Goal: Task Accomplishment & Management: Use online tool/utility

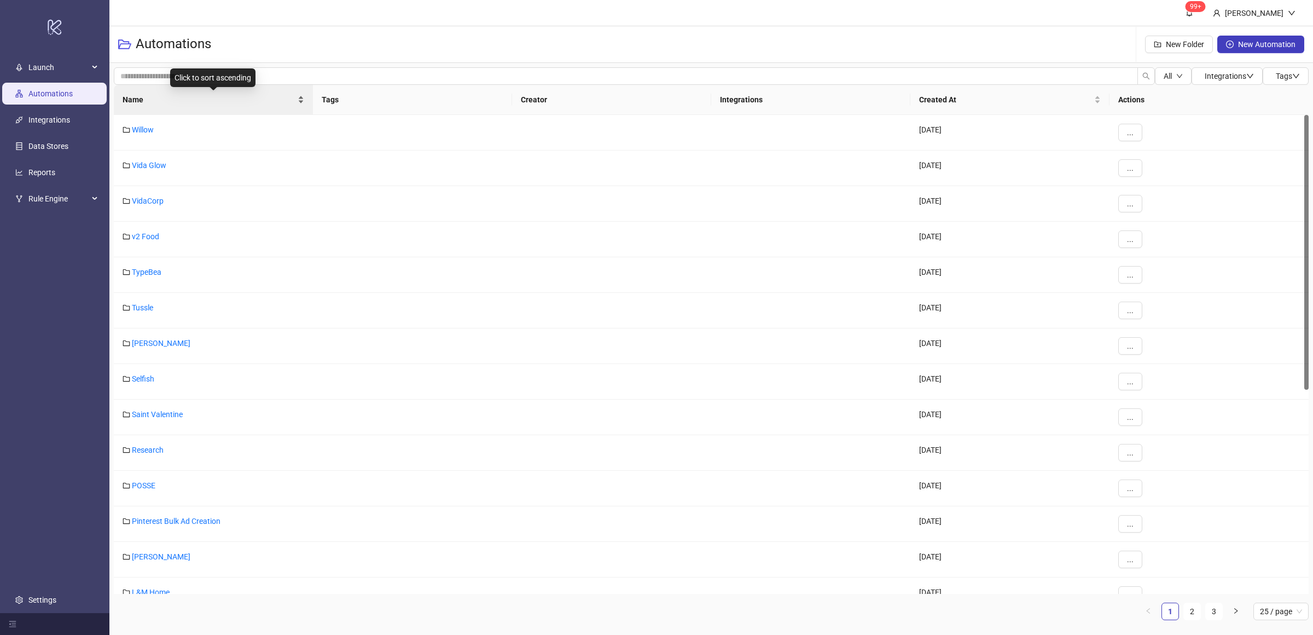
click at [299, 103] on div "Name" at bounding box center [214, 100] width 182 height 12
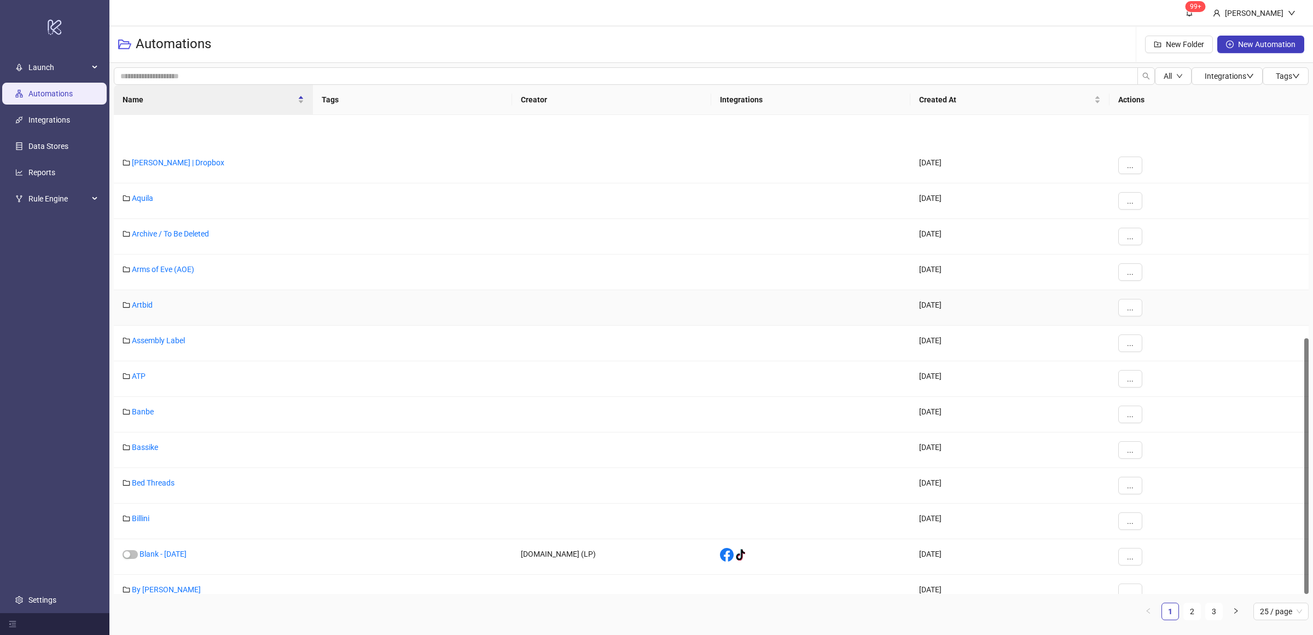
scroll to position [417, 0]
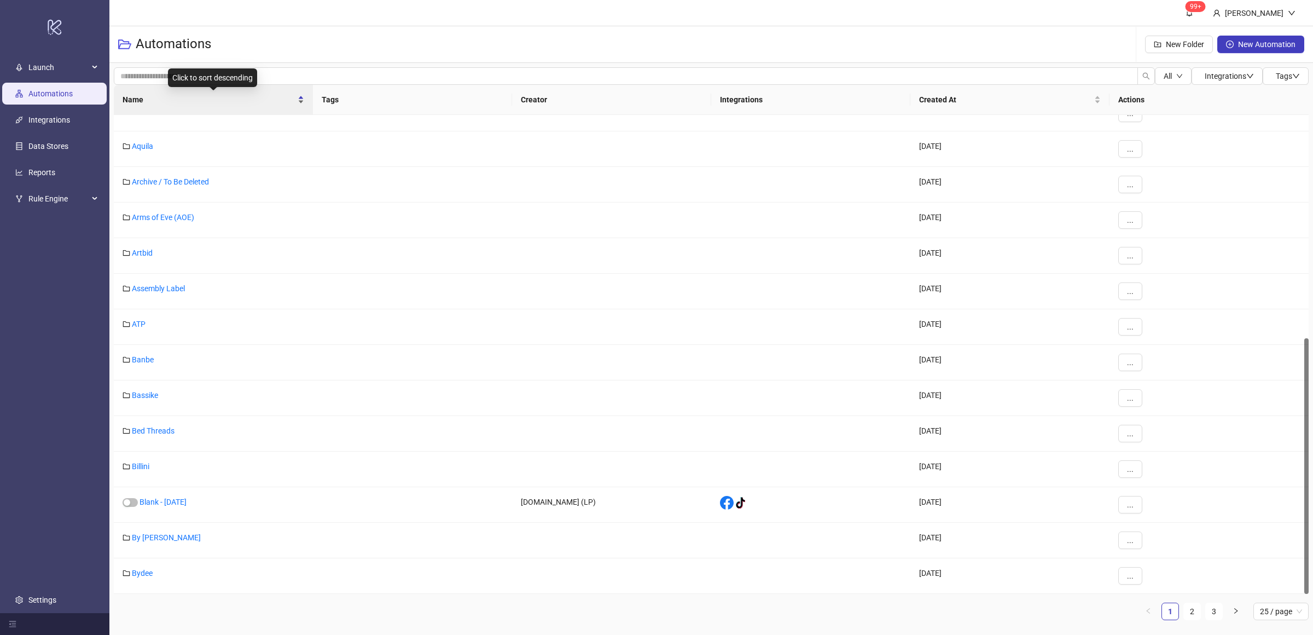
click at [303, 104] on div "Name" at bounding box center [214, 100] width 182 height 12
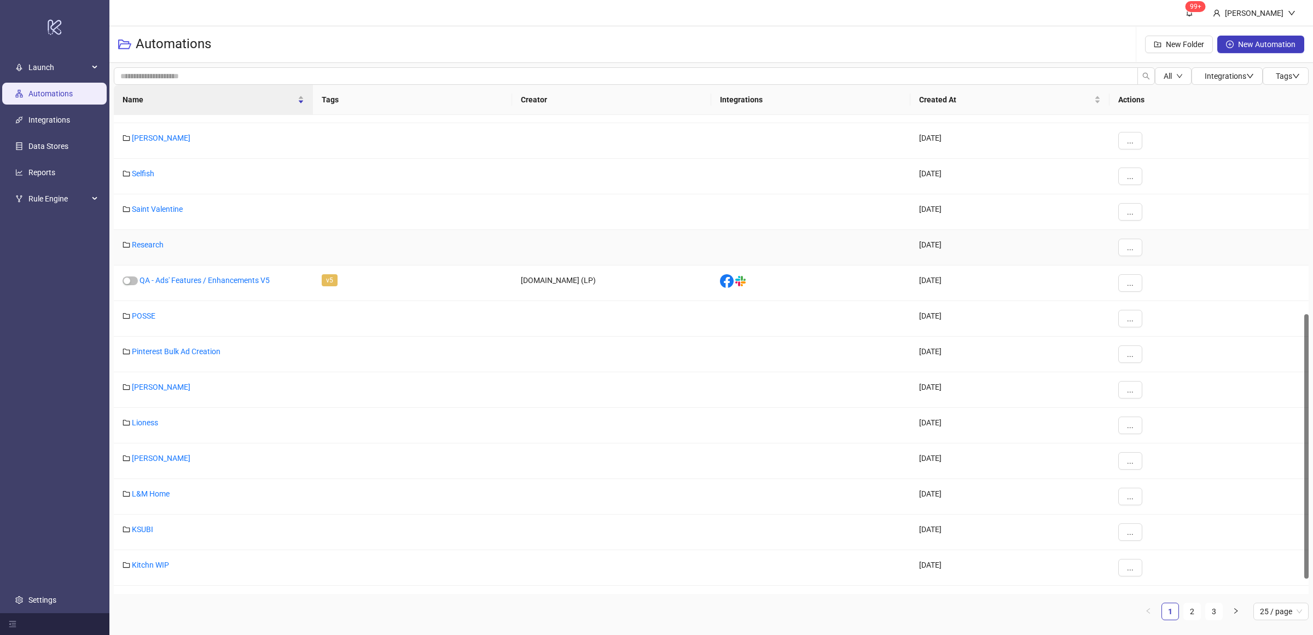
scroll to position [0, 0]
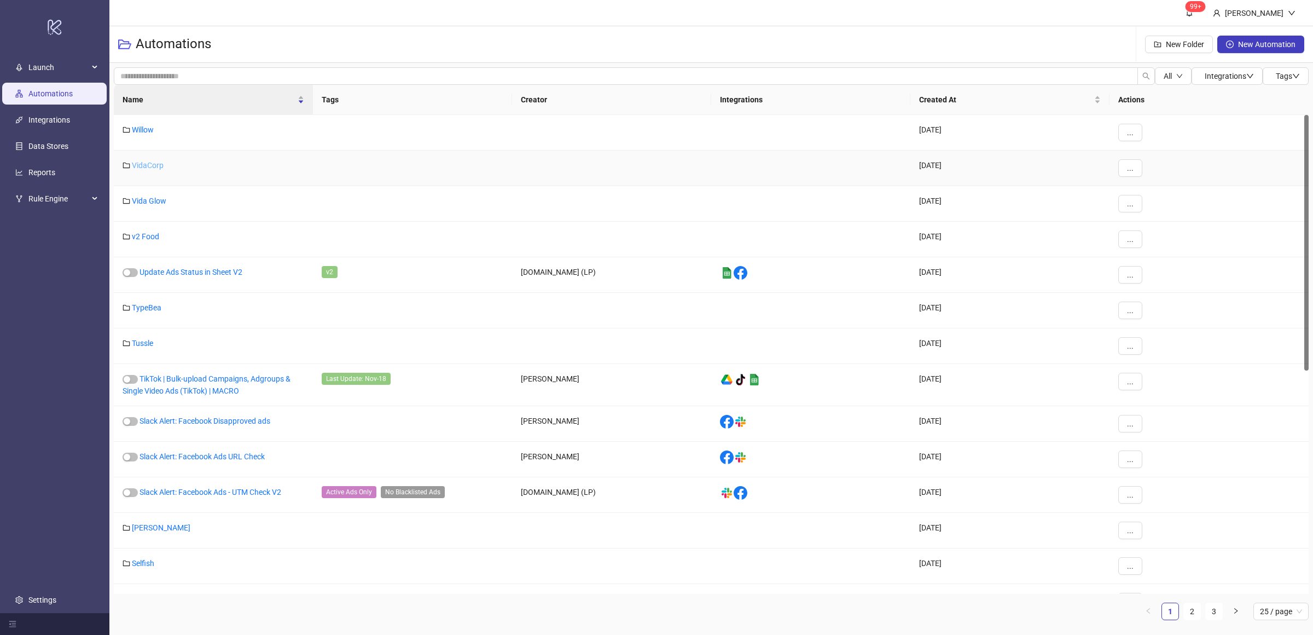
click at [153, 165] on link "VidaCorp" at bounding box center [148, 165] width 32 height 9
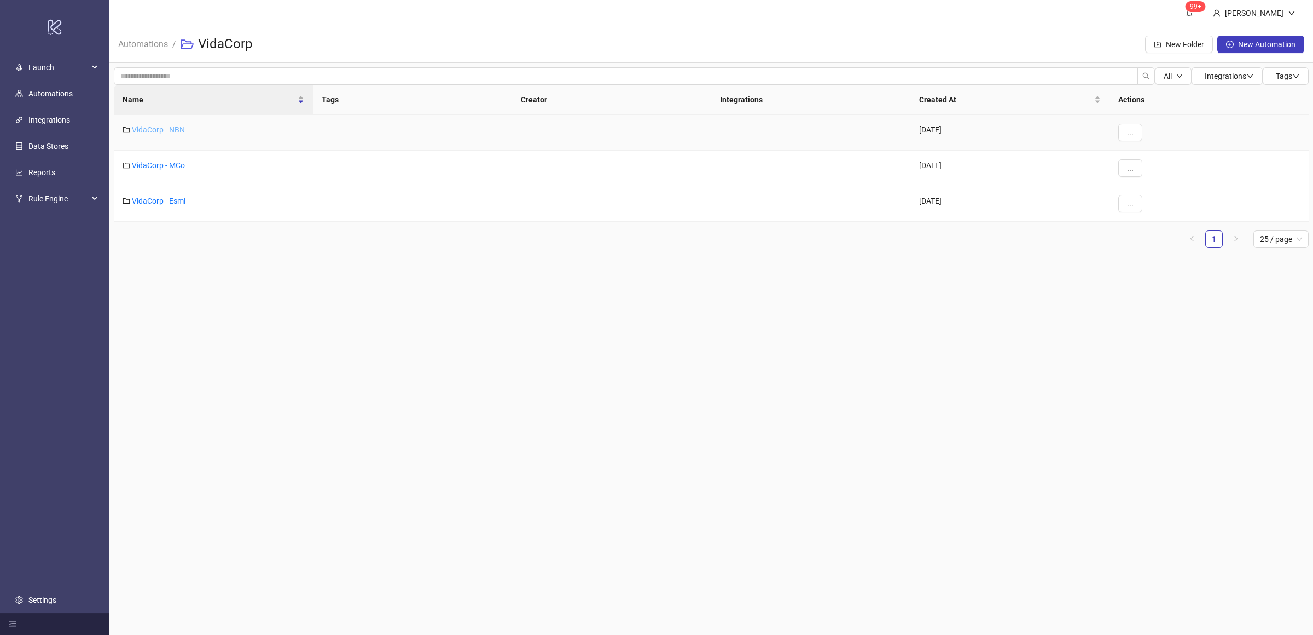
click at [165, 130] on link "VidaCorp - NBN" at bounding box center [158, 129] width 53 height 9
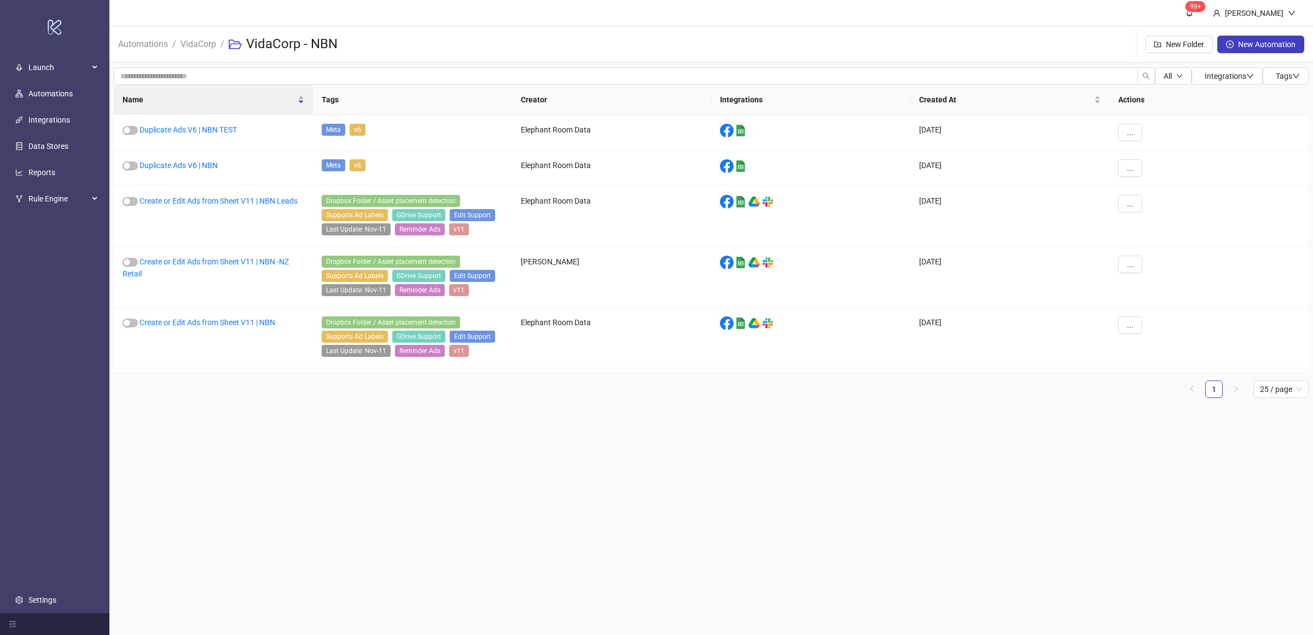
click at [561, 464] on main "99+ [PERSON_NAME] Automations / VidaCorp / VidaCorp - NBN New Folder New Automa…" at bounding box center [711, 317] width 1204 height 635
click at [634, 487] on main "99+ [PERSON_NAME] Automations / VidaCorp / VidaCorp - NBN New Folder New Automa…" at bounding box center [711, 317] width 1204 height 635
click at [635, 493] on main "99+ [PERSON_NAME] Automations / VidaCorp / VidaCorp - NBN New Folder New Automa…" at bounding box center [711, 317] width 1204 height 635
click at [430, 460] on main "99+ [PERSON_NAME] Automations / VidaCorp / VidaCorp - NBN New Folder New Automa…" at bounding box center [711, 317] width 1204 height 635
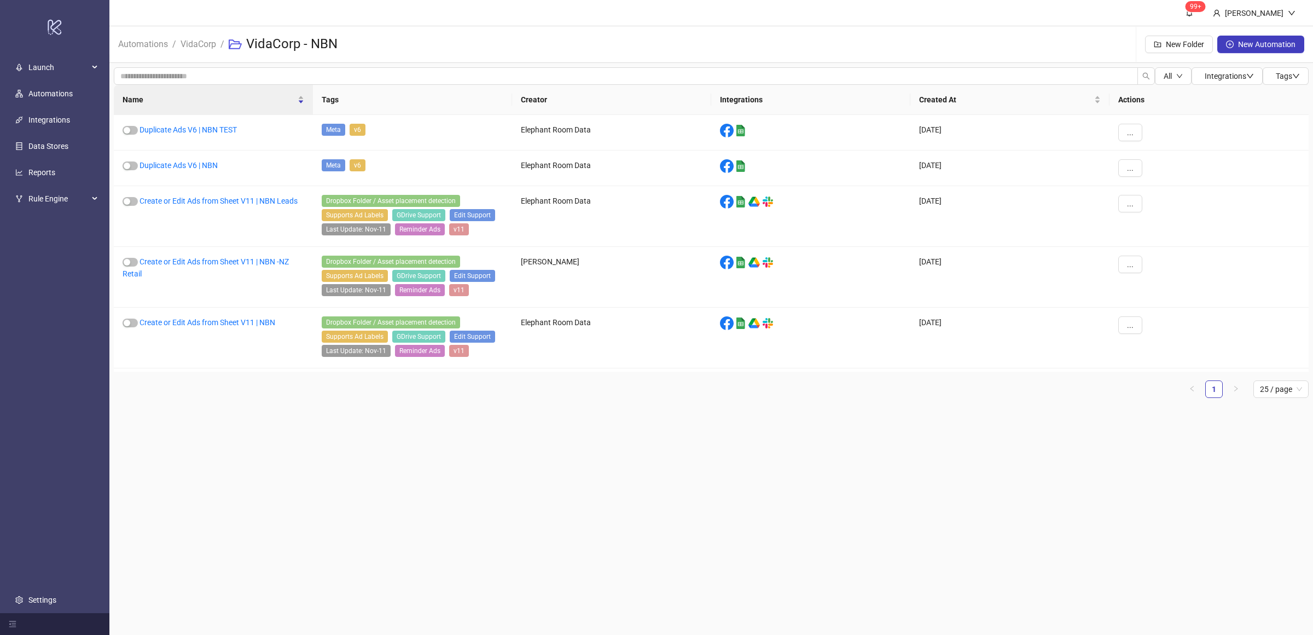
click at [432, 460] on main "99+ [PERSON_NAME] Automations / VidaCorp / VidaCorp - NBN New Folder New Automa…" at bounding box center [711, 317] width 1204 height 635
click at [433, 460] on main "99+ [PERSON_NAME] Automations / VidaCorp / VidaCorp - NBN New Folder New Automa…" at bounding box center [711, 317] width 1204 height 635
click at [318, 411] on main "99+ [PERSON_NAME] Automations / VidaCorp / VidaCorp - NBN New Folder New Automa…" at bounding box center [711, 317] width 1204 height 635
click at [370, 436] on main "99+ [PERSON_NAME] Automations / VidaCorp / VidaCorp - NBN New Folder New Automa…" at bounding box center [711, 317] width 1204 height 635
drag, startPoint x: 348, startPoint y: 466, endPoint x: 355, endPoint y: 450, distance: 17.4
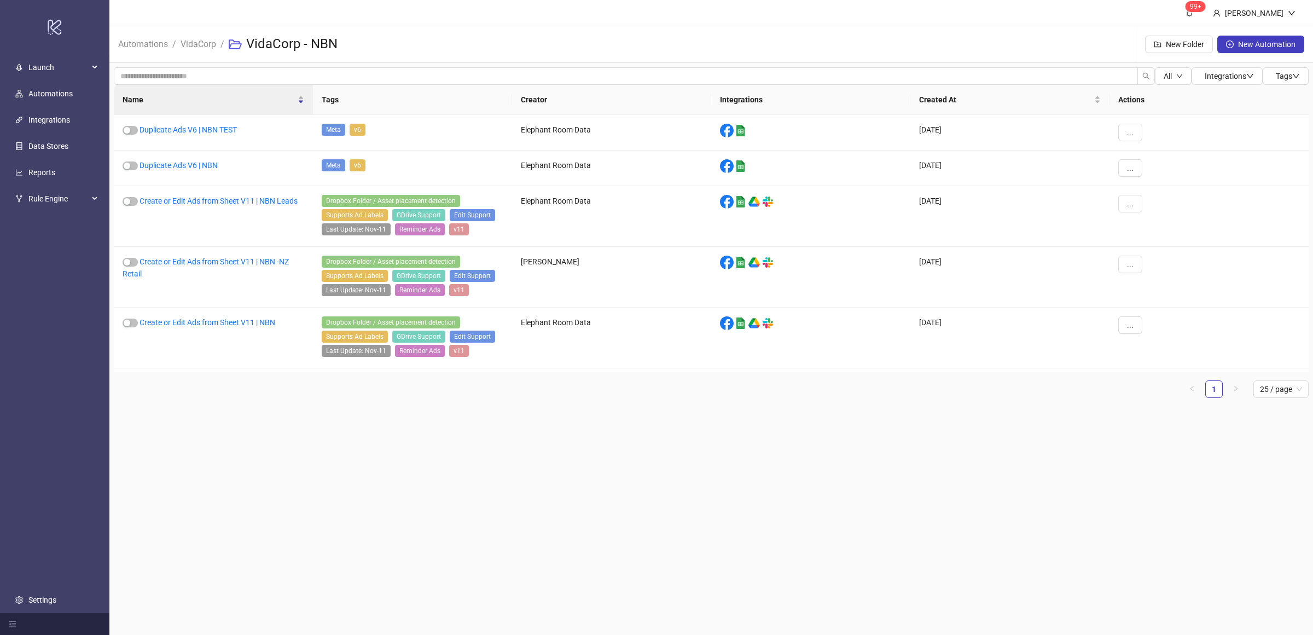
click at [350, 466] on main "99+ [PERSON_NAME] Automations / VidaCorp / VidaCorp - NBN New Folder New Automa…" at bounding box center [711, 317] width 1204 height 635
click at [346, 459] on main "99+ [PERSON_NAME] Automations / VidaCorp / VidaCorp - NBN New Folder New Automa…" at bounding box center [711, 317] width 1204 height 635
click at [347, 458] on main "99+ [PERSON_NAME] Automations / VidaCorp / VidaCorp - NBN New Folder New Automa…" at bounding box center [711, 317] width 1204 height 635
click at [238, 320] on link "Create or Edit Ads from Sheet V11 | NBN" at bounding box center [208, 322] width 136 height 9
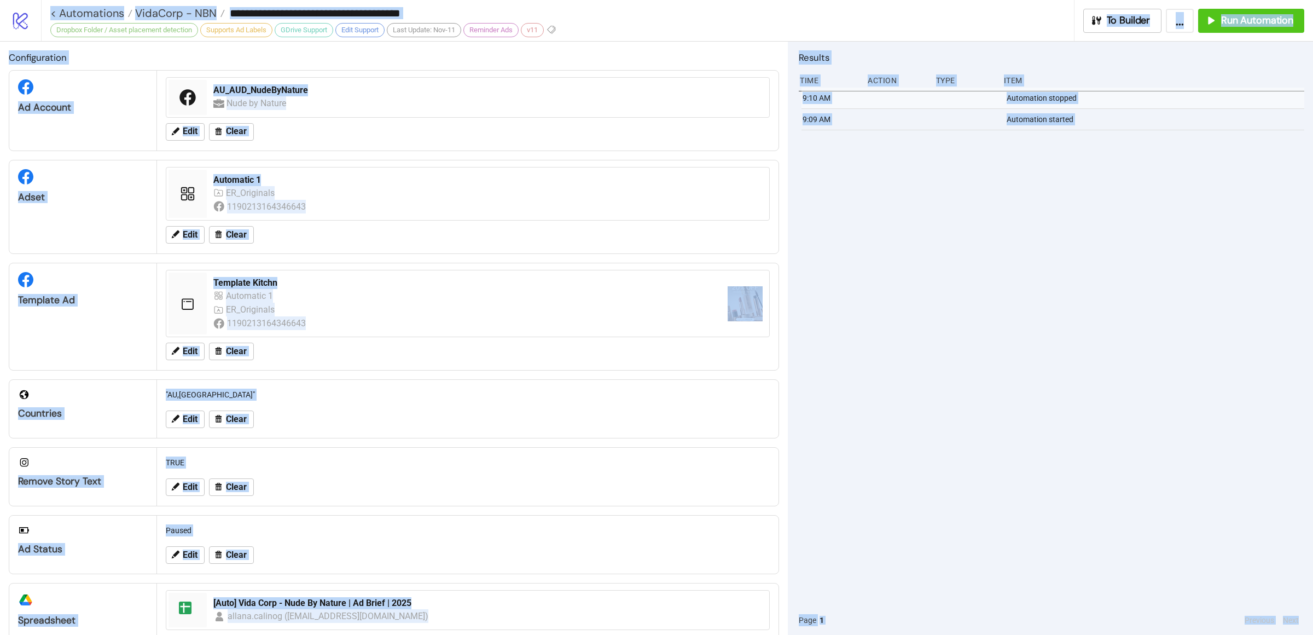
click at [904, 345] on div "9:10 AM Automation stopped 9:09 AM Automation started" at bounding box center [1052, 347] width 506 height 518
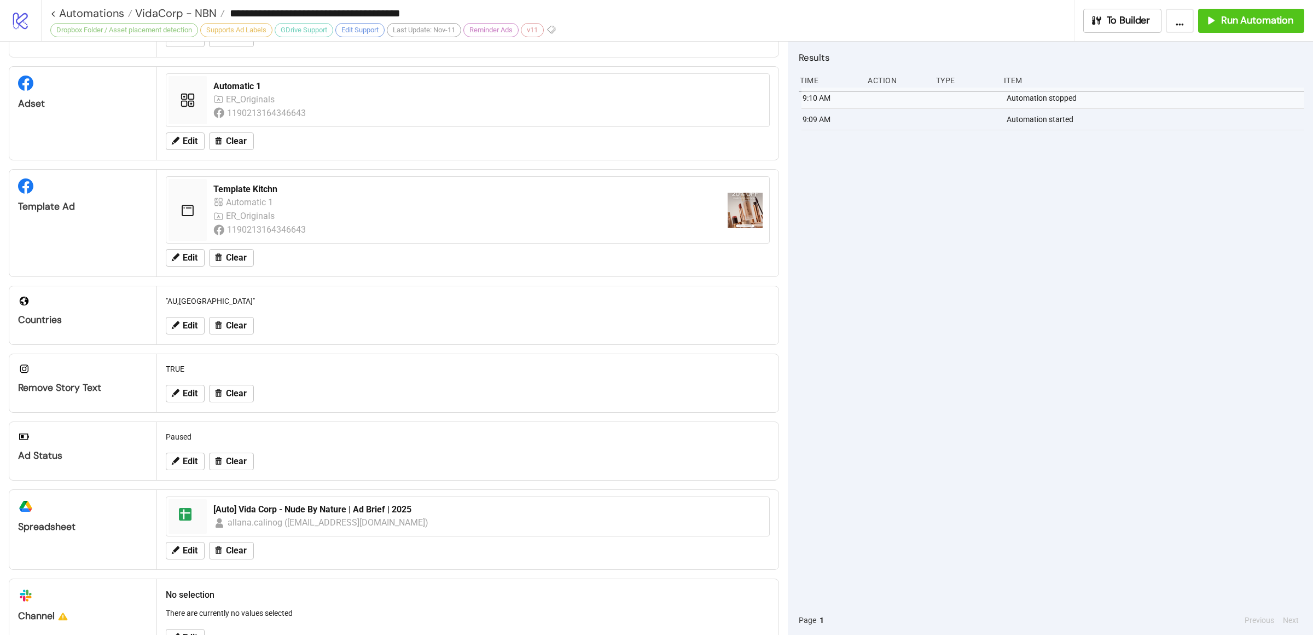
scroll to position [91, 0]
click at [192, 144] on span "Edit" at bounding box center [190, 144] width 15 height 10
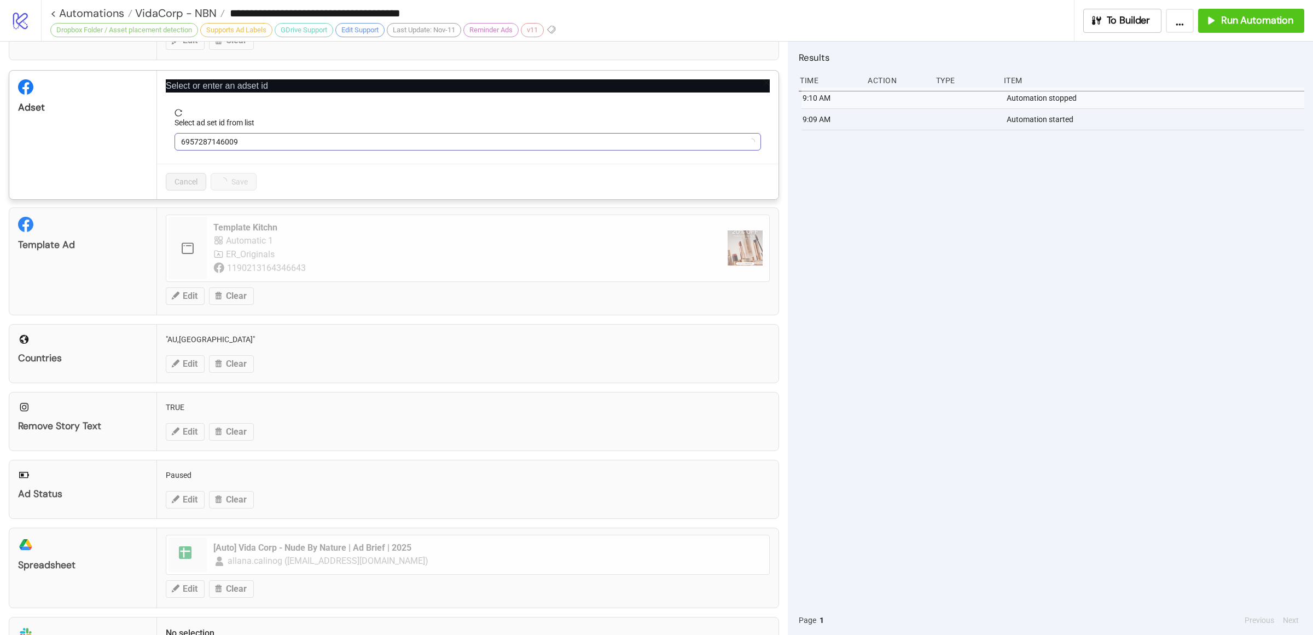
click at [256, 143] on span "6957287146009" at bounding box center [468, 142] width 574 height 16
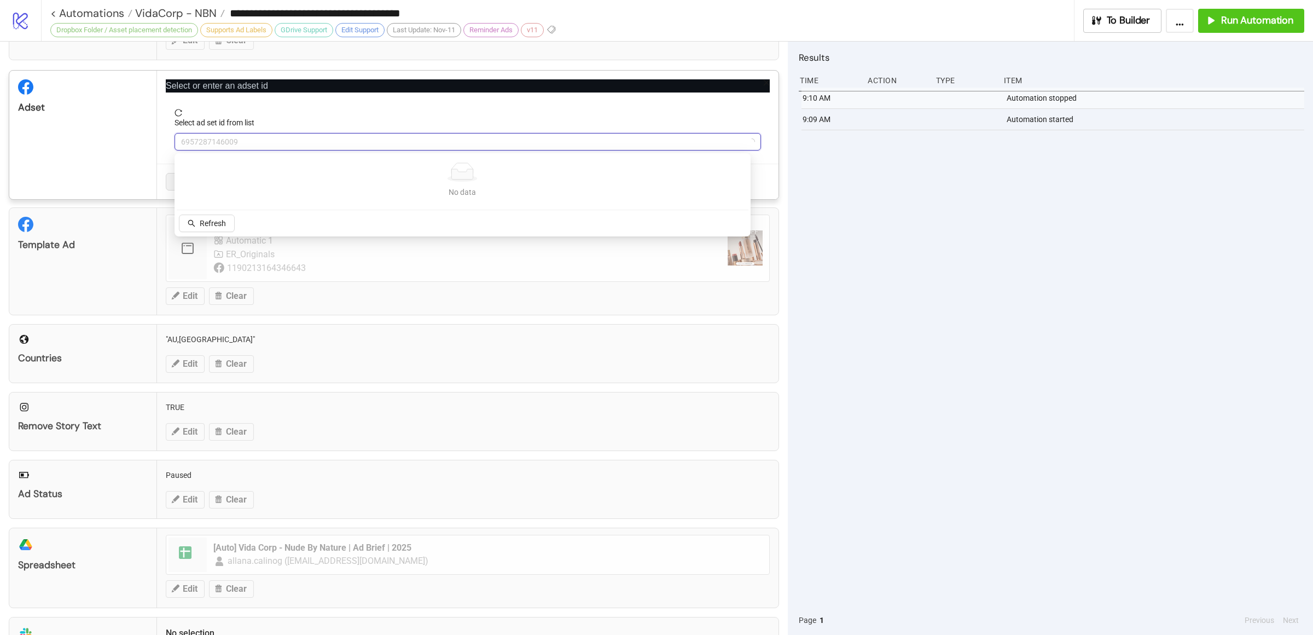
click at [256, 143] on span "6957287146009" at bounding box center [468, 142] width 574 height 16
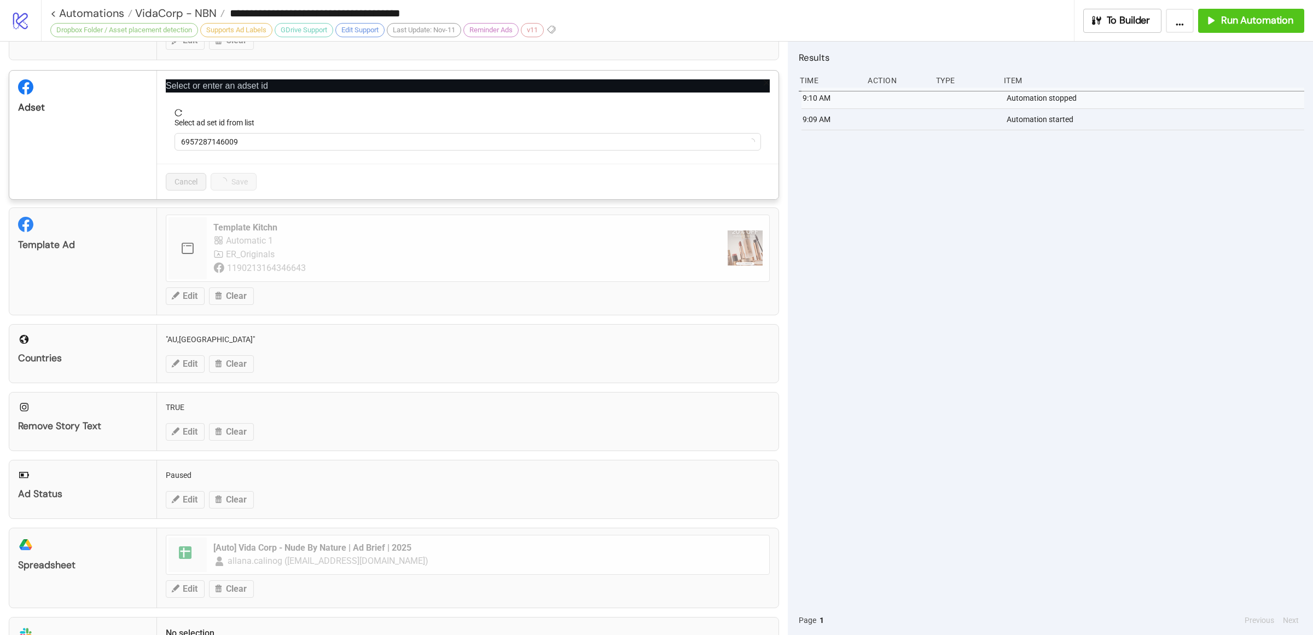
click at [331, 117] on div "Select ad set id from list" at bounding box center [468, 125] width 587 height 16
click at [354, 144] on span "6957287146009" at bounding box center [468, 142] width 574 height 16
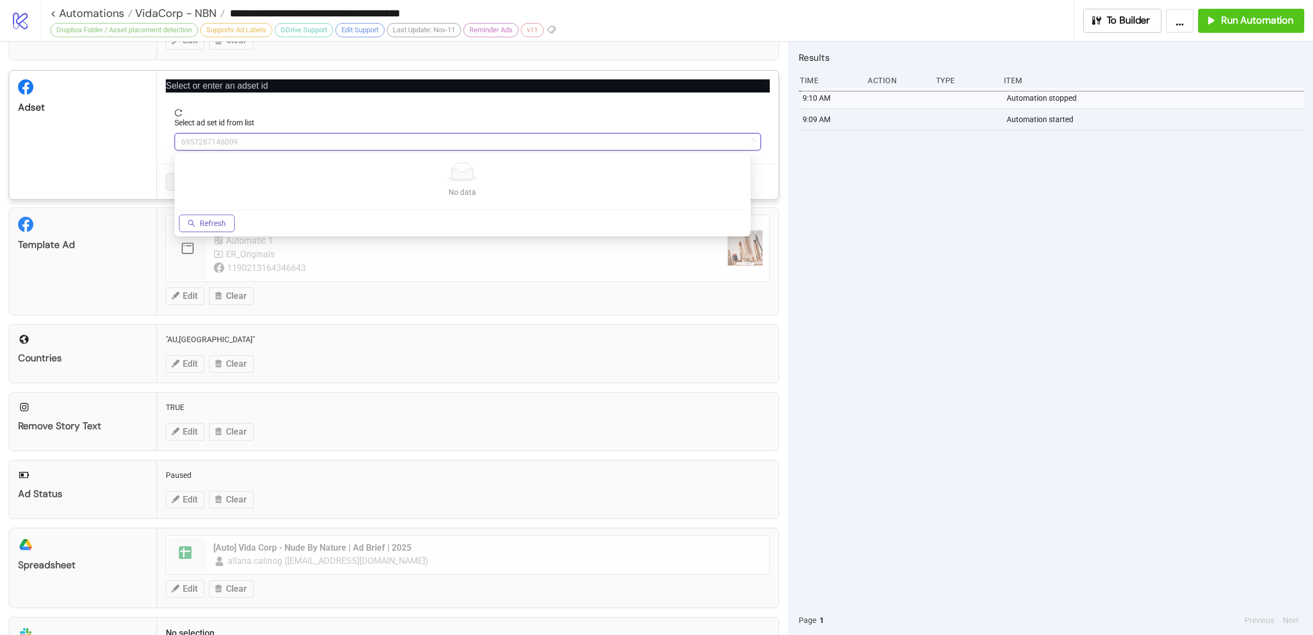
click at [222, 221] on span "Refresh" at bounding box center [213, 223] width 26 height 9
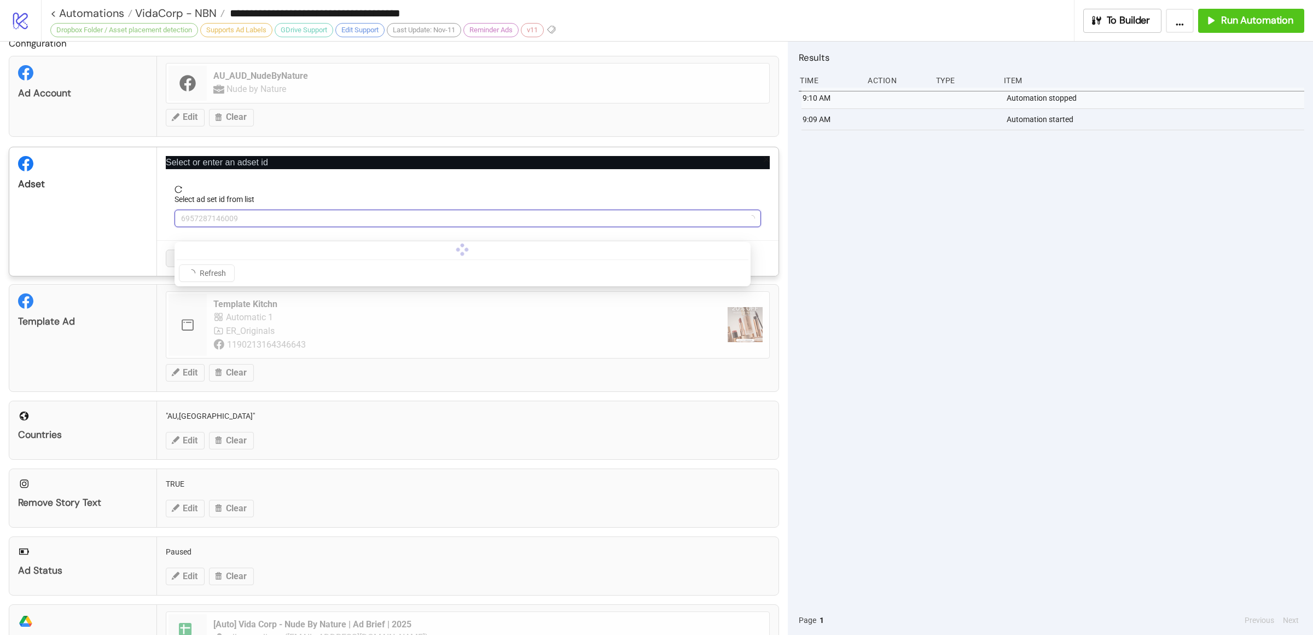
scroll to position [0, 0]
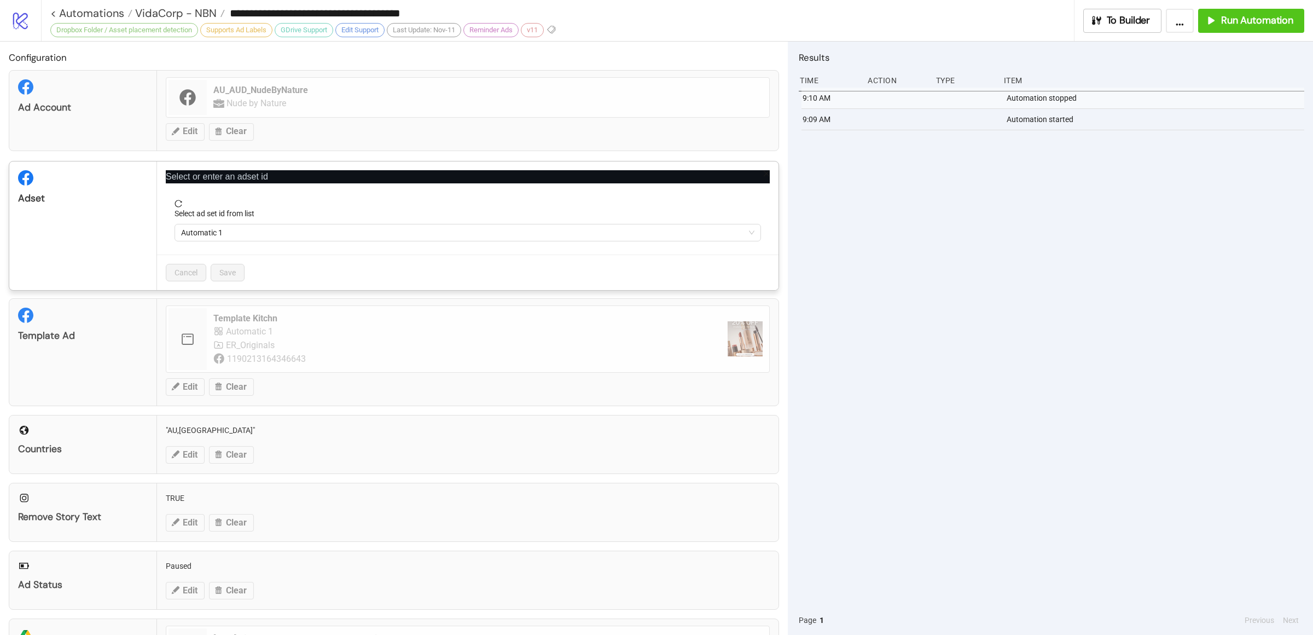
click at [293, 231] on span "Automatic 1" at bounding box center [468, 232] width 574 height 16
click at [291, 236] on span "Automatic 1" at bounding box center [468, 232] width 574 height 16
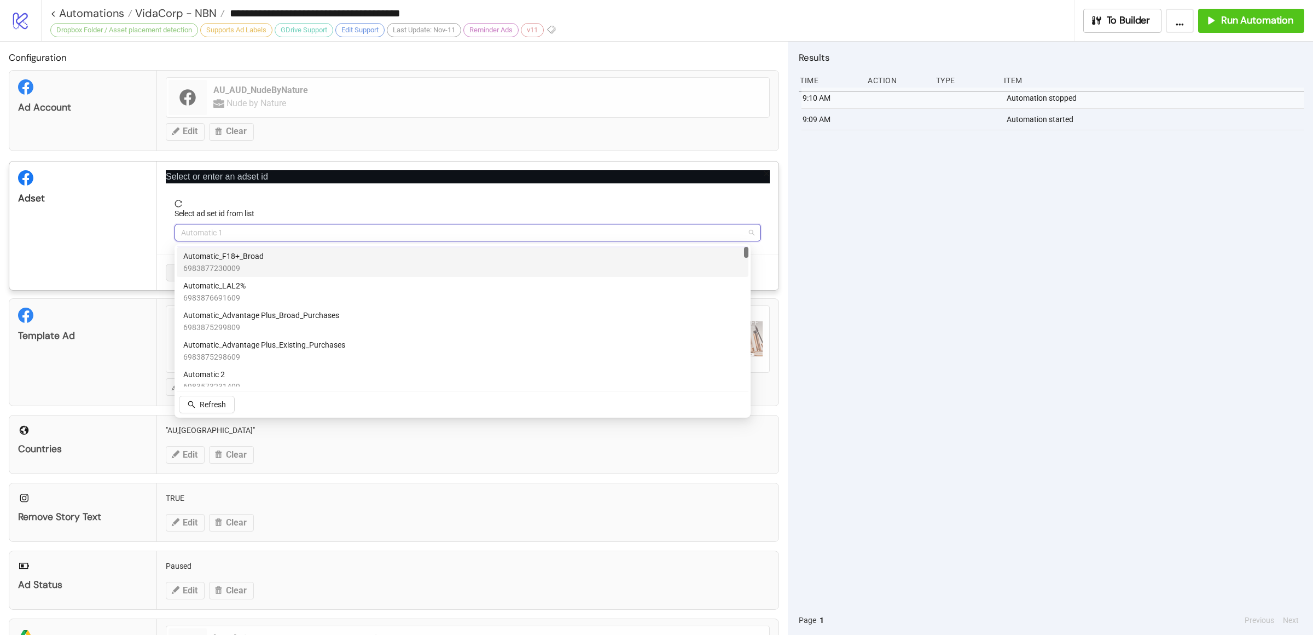
scroll to position [73, 0]
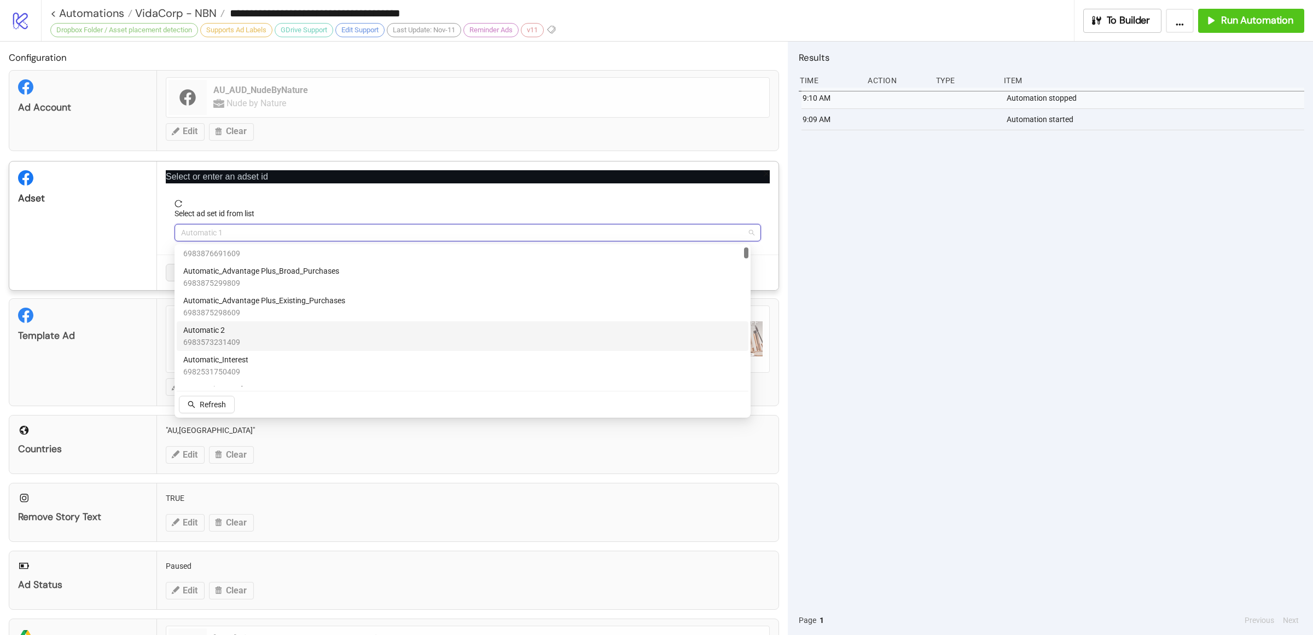
click at [276, 334] on div "Automatic 2 6983573231409" at bounding box center [462, 336] width 559 height 24
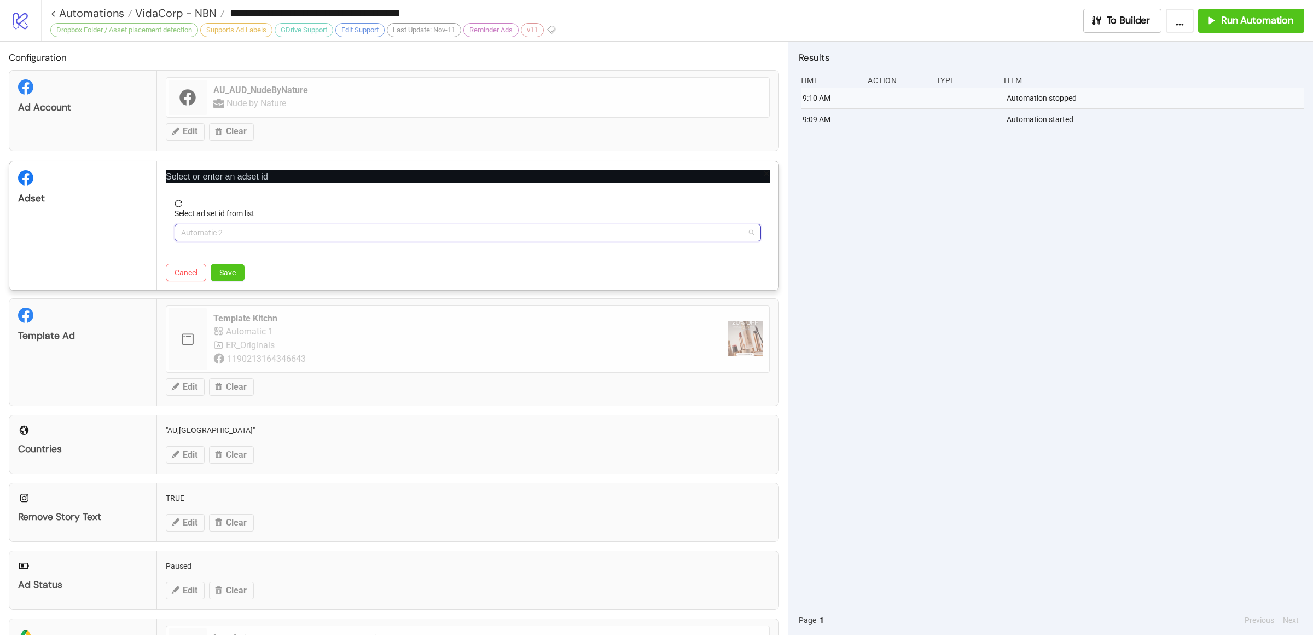
click at [238, 238] on span "Automatic 2" at bounding box center [468, 232] width 574 height 16
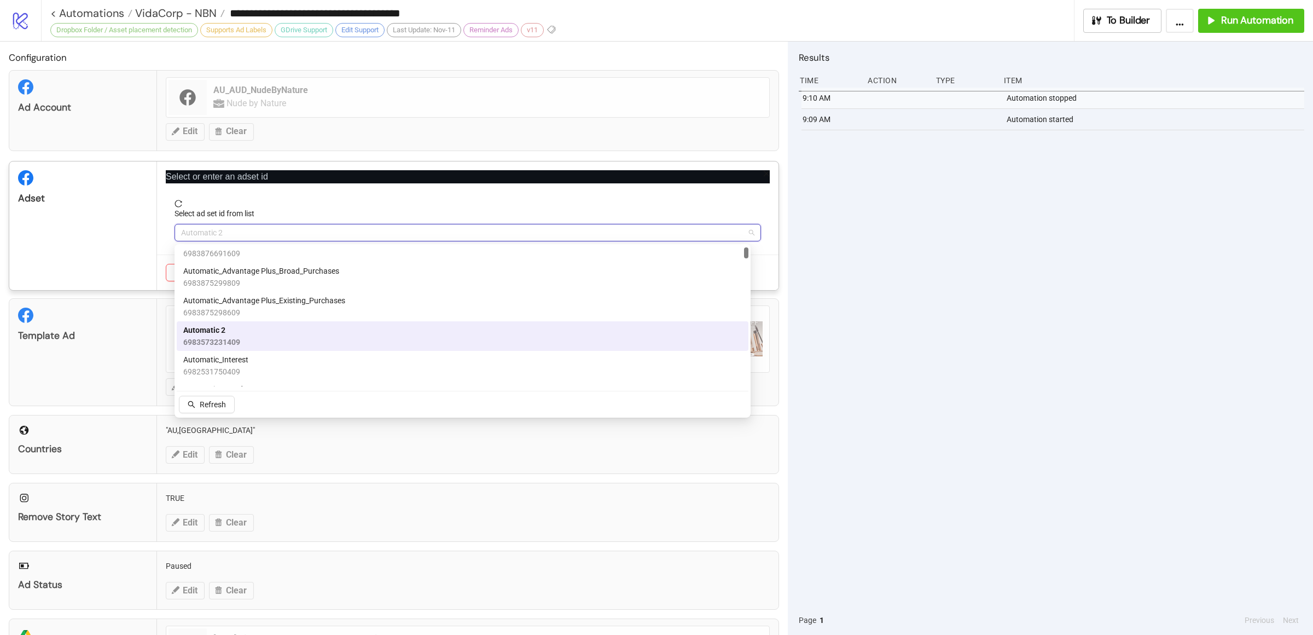
click at [227, 334] on span "Automatic 2" at bounding box center [211, 330] width 57 height 12
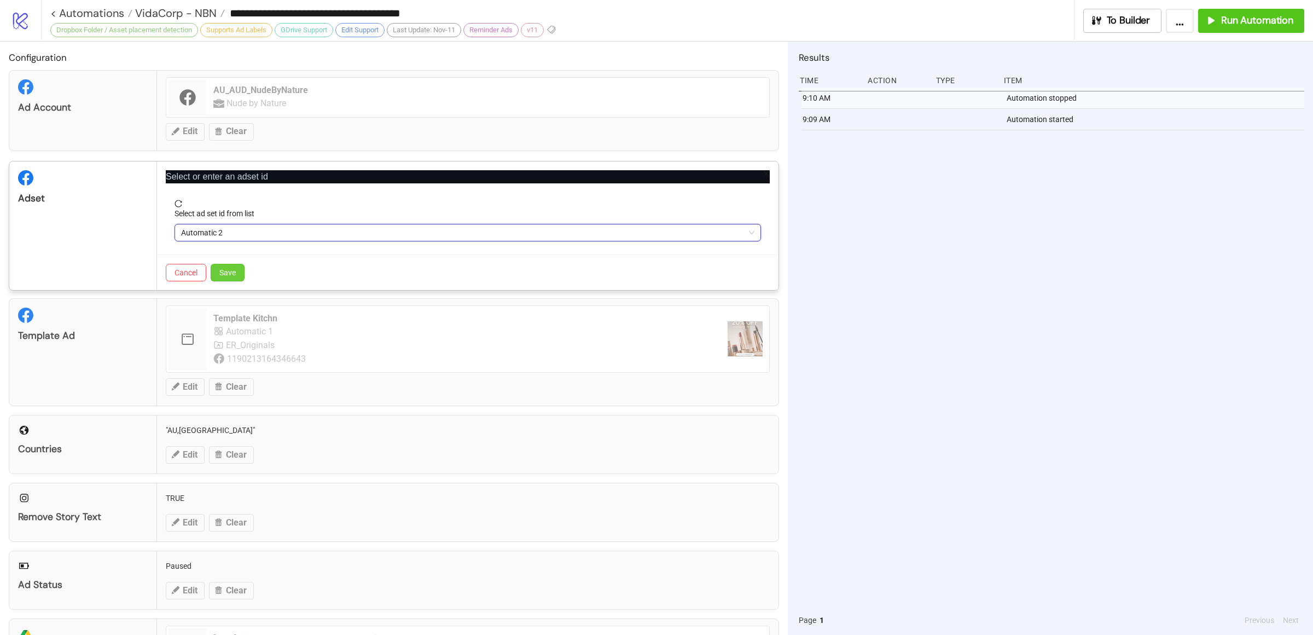
click at [229, 270] on span "Save" at bounding box center [227, 272] width 16 height 9
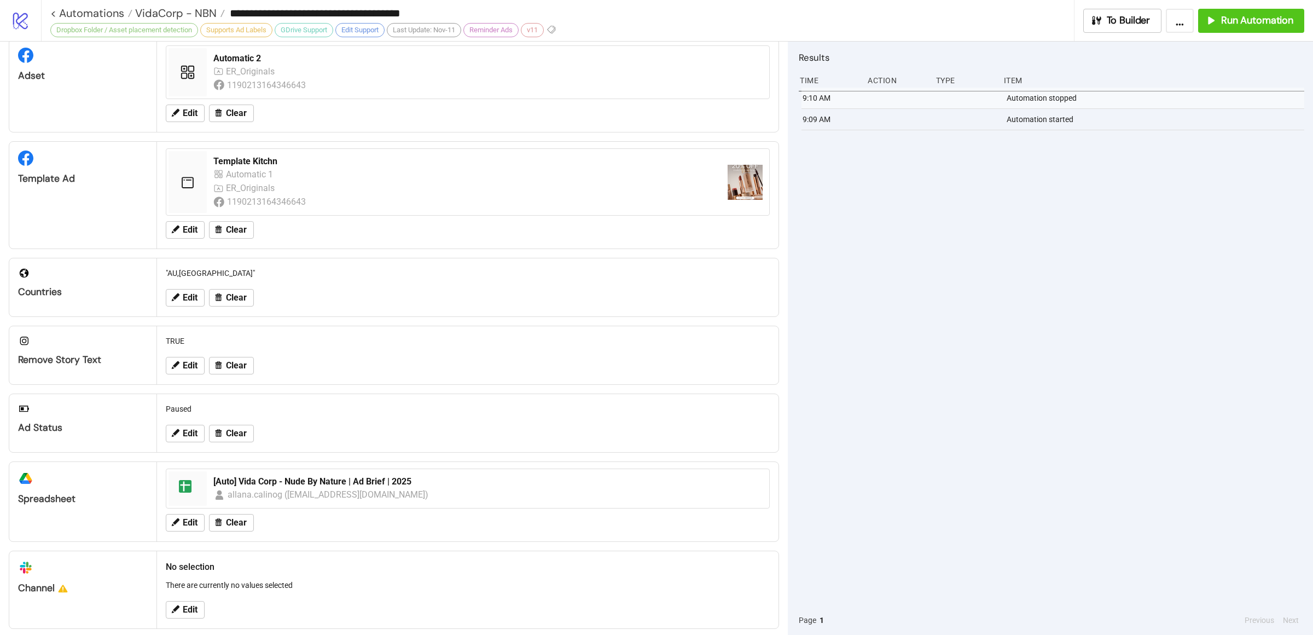
scroll to position [0, 0]
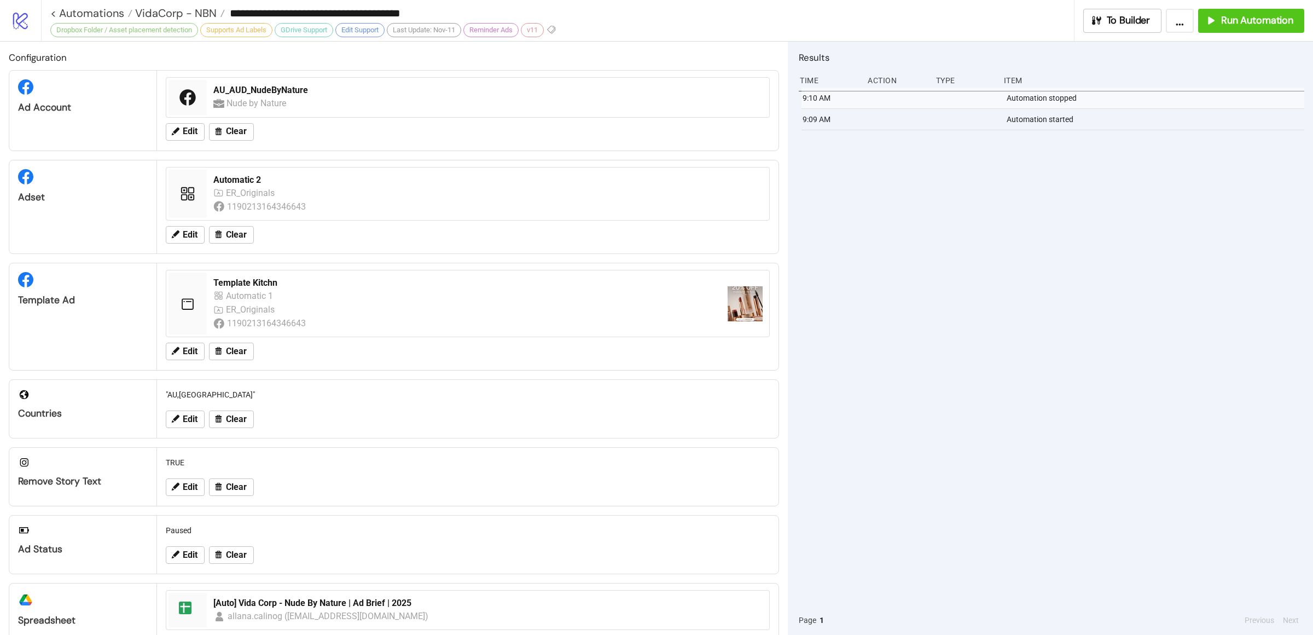
click at [933, 386] on div "9:10 AM Automation stopped 9:09 AM Automation started" at bounding box center [1052, 347] width 506 height 518
click at [954, 383] on div "9:10 AM Automation stopped 9:09 AM Automation started" at bounding box center [1052, 347] width 506 height 518
click at [1042, 12] on button "Run Automation" at bounding box center [1251, 21] width 106 height 24
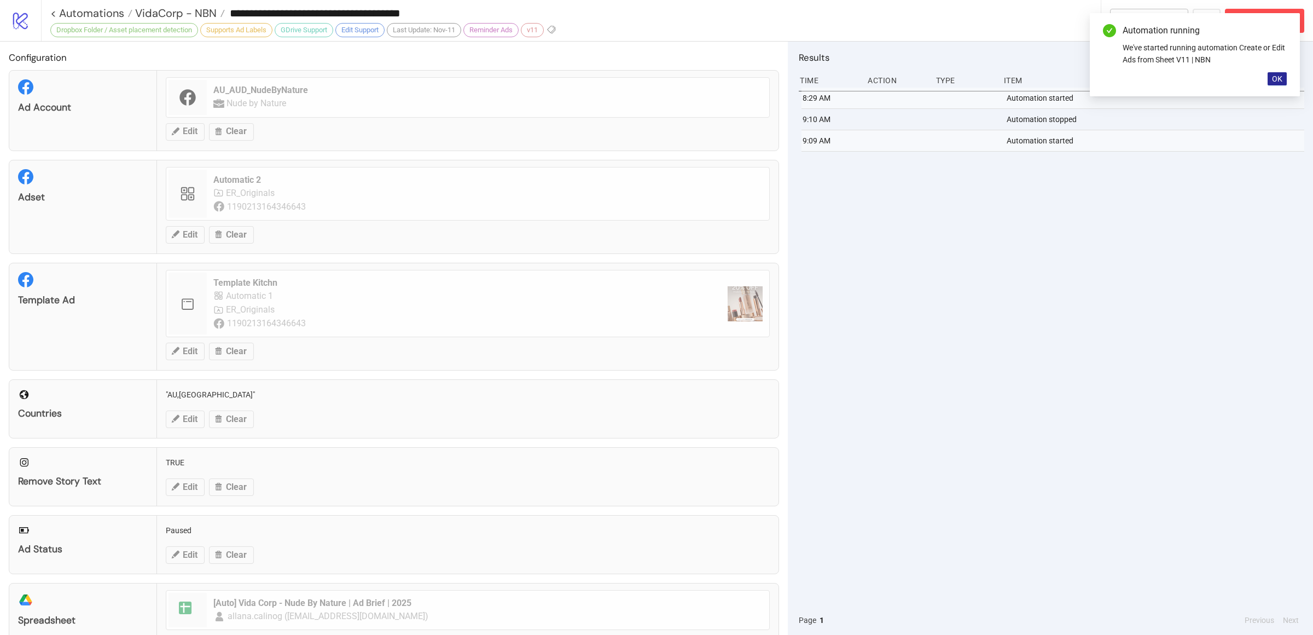
click at [1042, 83] on span "OK" at bounding box center [1277, 78] width 10 height 9
